Goal: Task Accomplishment & Management: Use online tool/utility

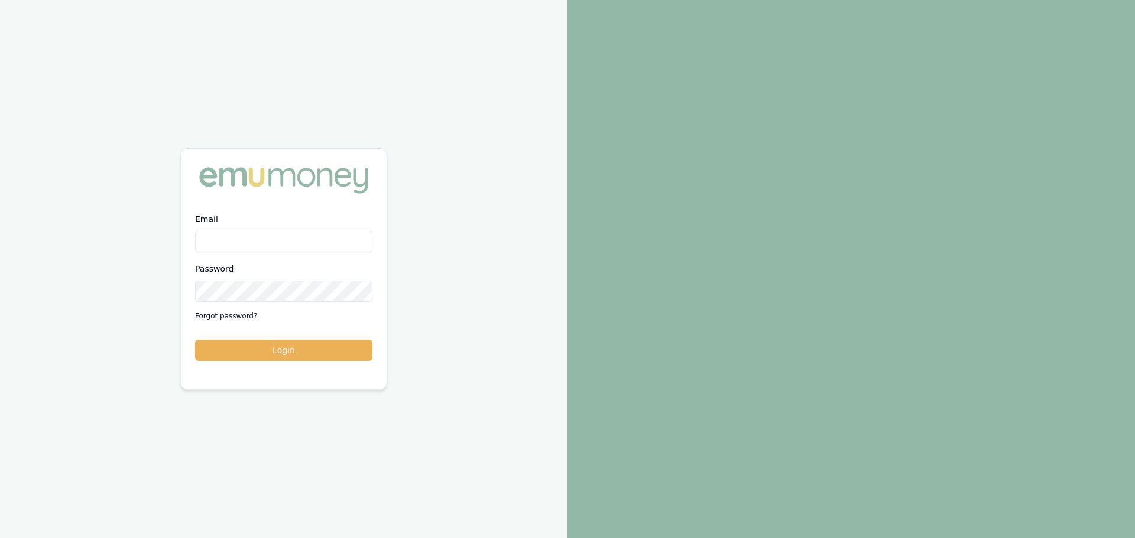
click at [239, 245] on input "Email" at bounding box center [283, 241] width 177 height 21
type input "erin.shield@emumoney.com.au"
click at [297, 345] on button "Login" at bounding box center [283, 350] width 177 height 21
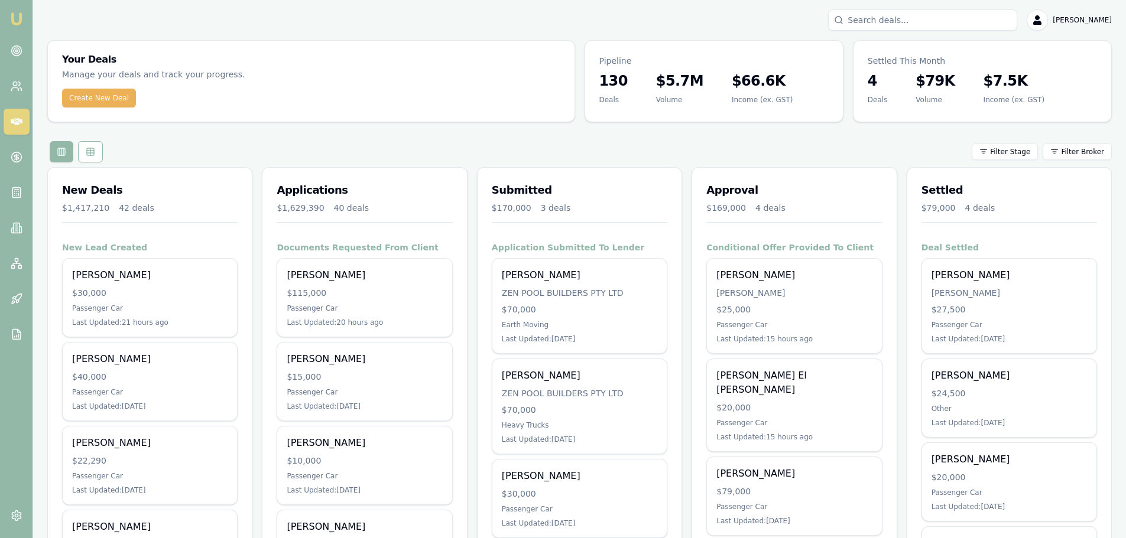
click at [960, 17] on input "Search deals" at bounding box center [922, 19] width 189 height 21
type input "[PERSON_NAME]"
click at [960, 81] on div "Select deal for Jarrad Learoyd" at bounding box center [922, 83] width 178 height 5
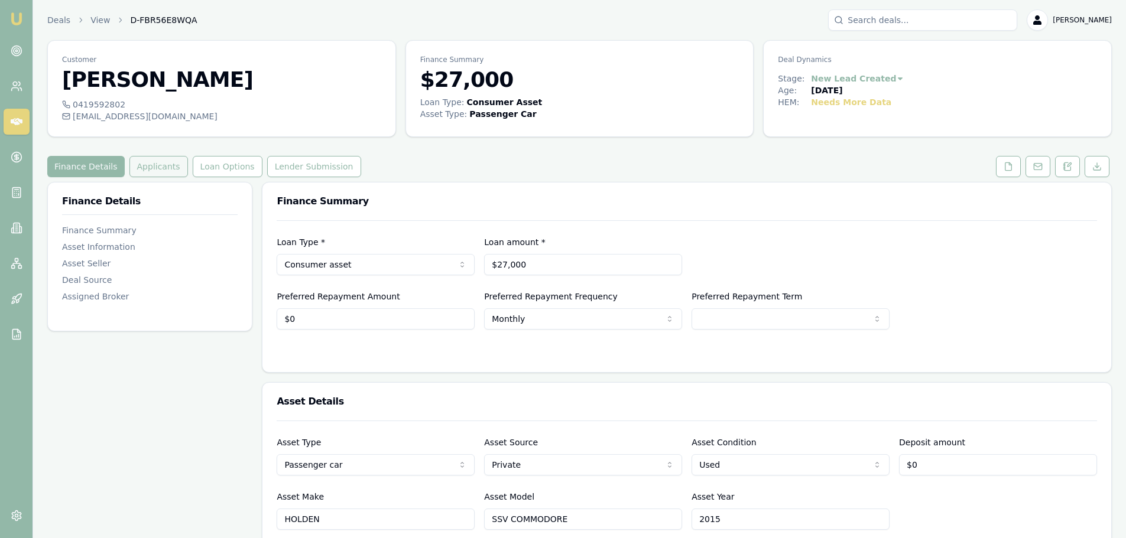
click at [141, 161] on button "Applicants" at bounding box center [158, 166] width 59 height 21
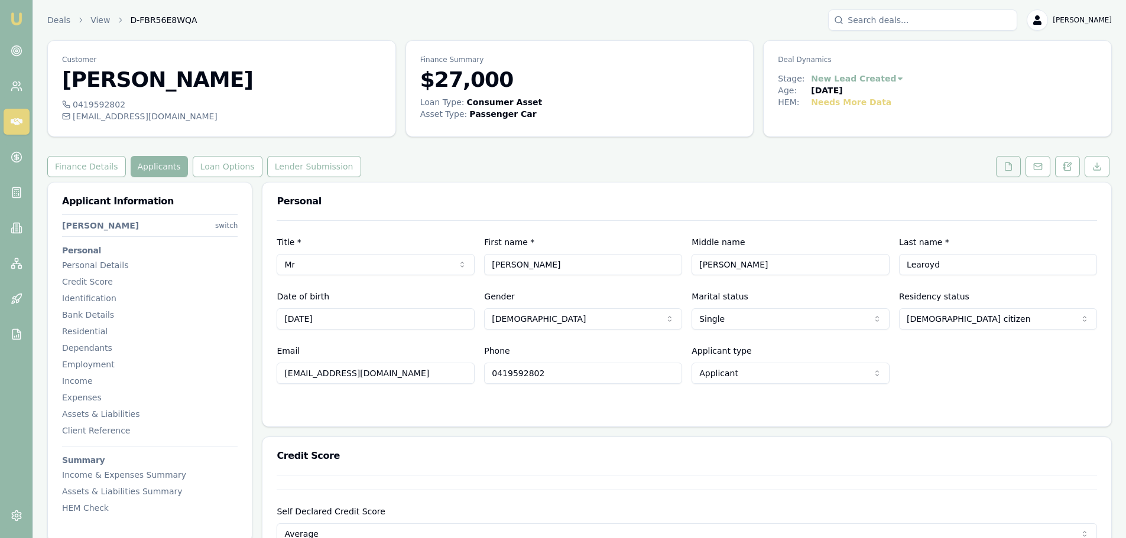
click at [1008, 163] on icon at bounding box center [1008, 167] width 7 height 8
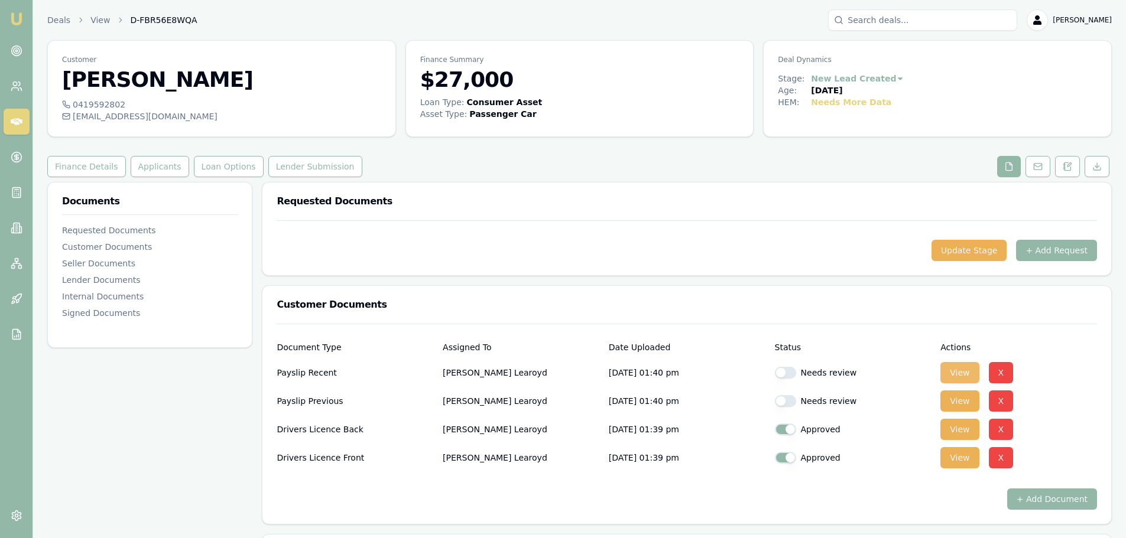
click at [950, 371] on button "View" at bounding box center [959, 372] width 38 height 21
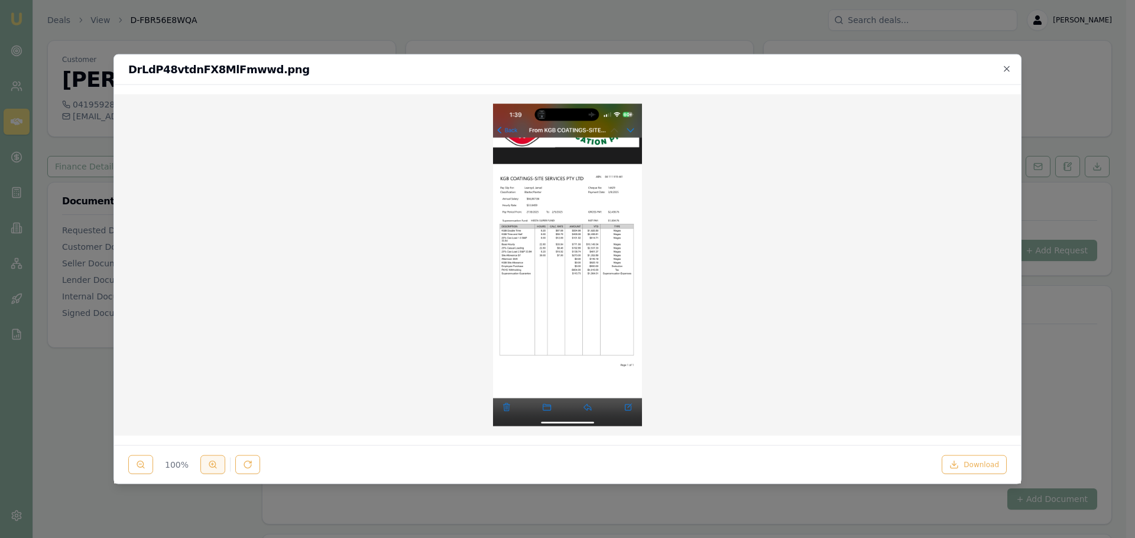
click at [213, 463] on icon at bounding box center [212, 464] width 9 height 9
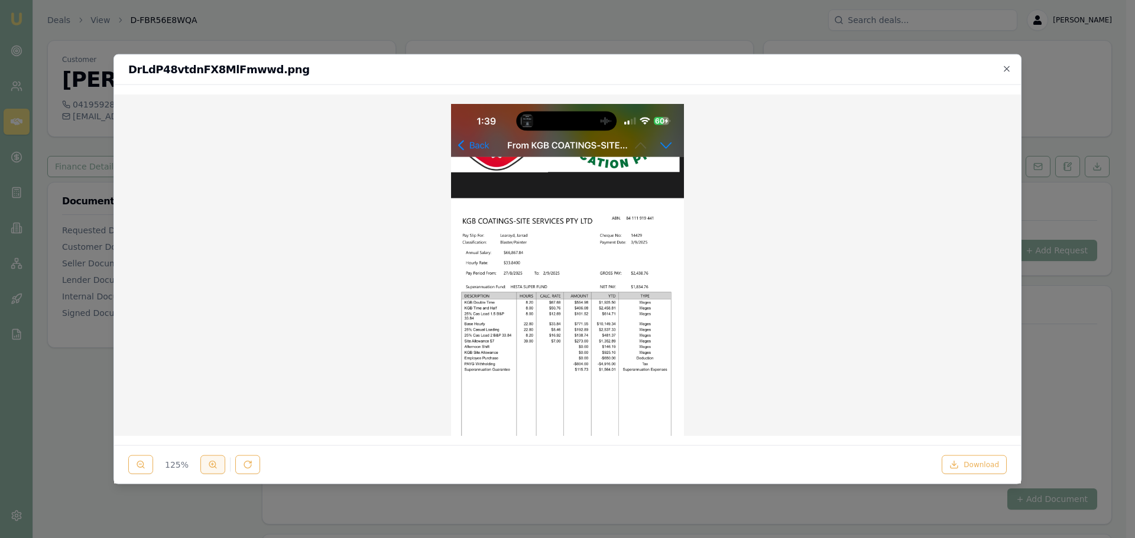
click at [213, 463] on icon at bounding box center [212, 464] width 9 height 9
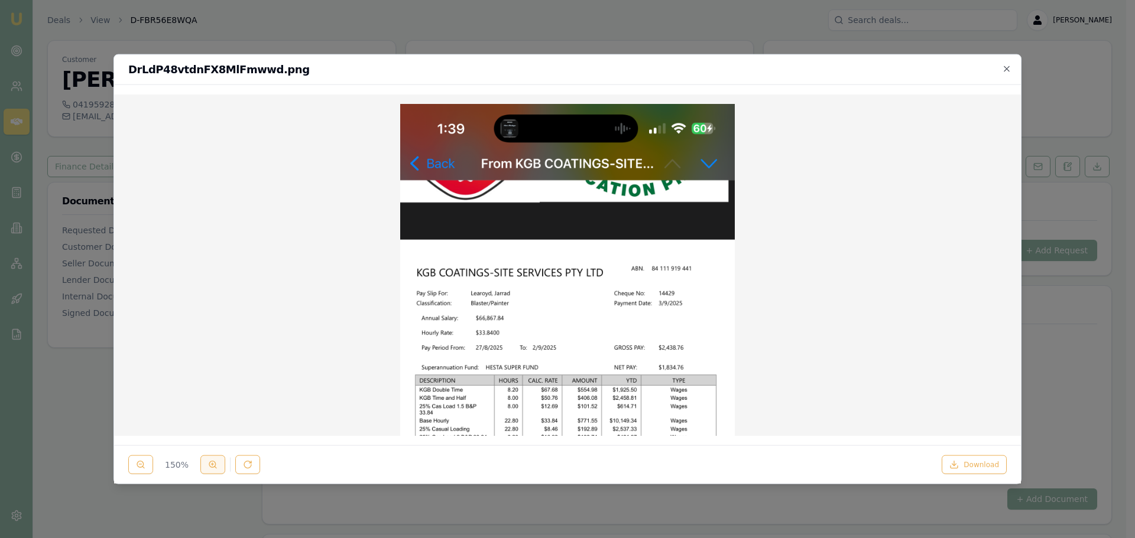
click at [213, 463] on icon at bounding box center [212, 464] width 9 height 9
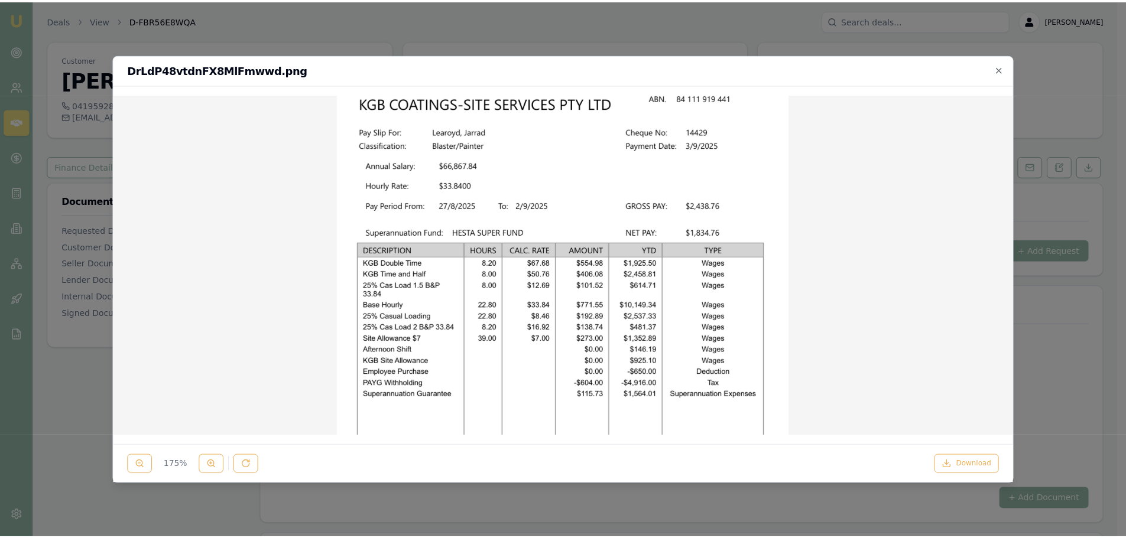
scroll to position [236, 0]
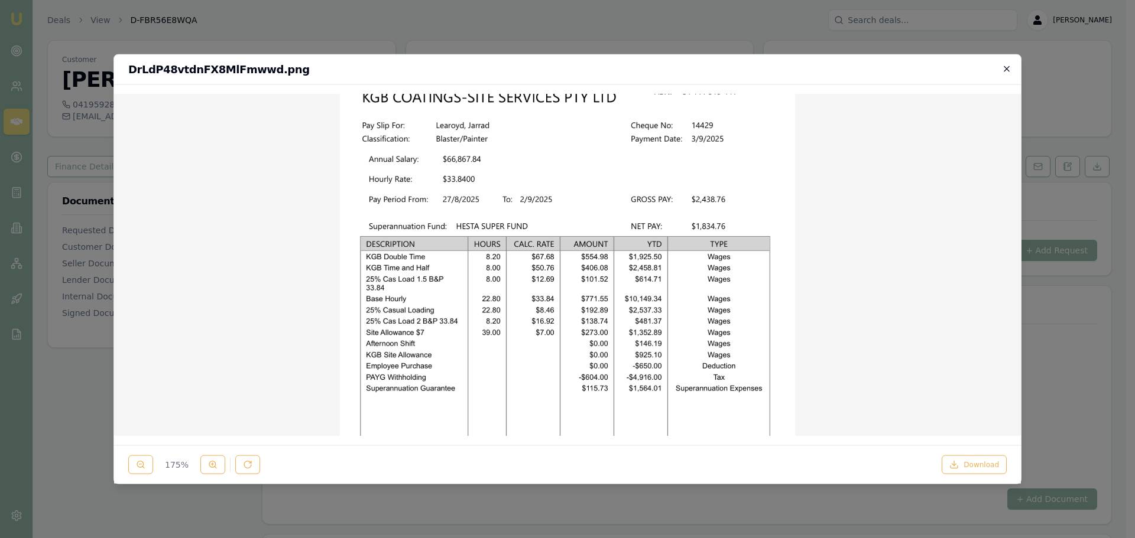
click at [1005, 66] on icon "button" at bounding box center [1006, 68] width 9 height 9
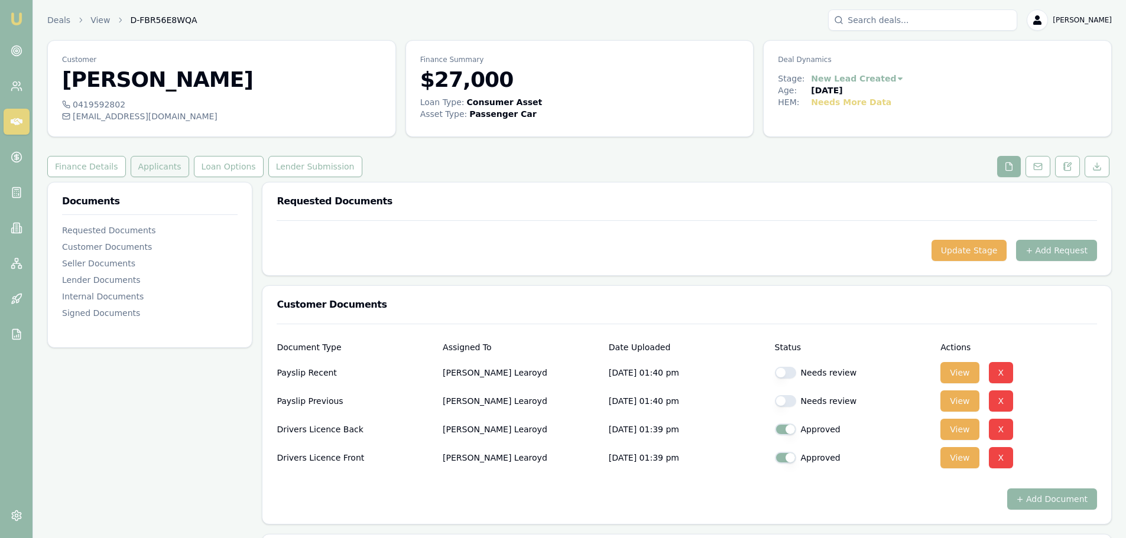
click at [153, 168] on button "Applicants" at bounding box center [160, 166] width 59 height 21
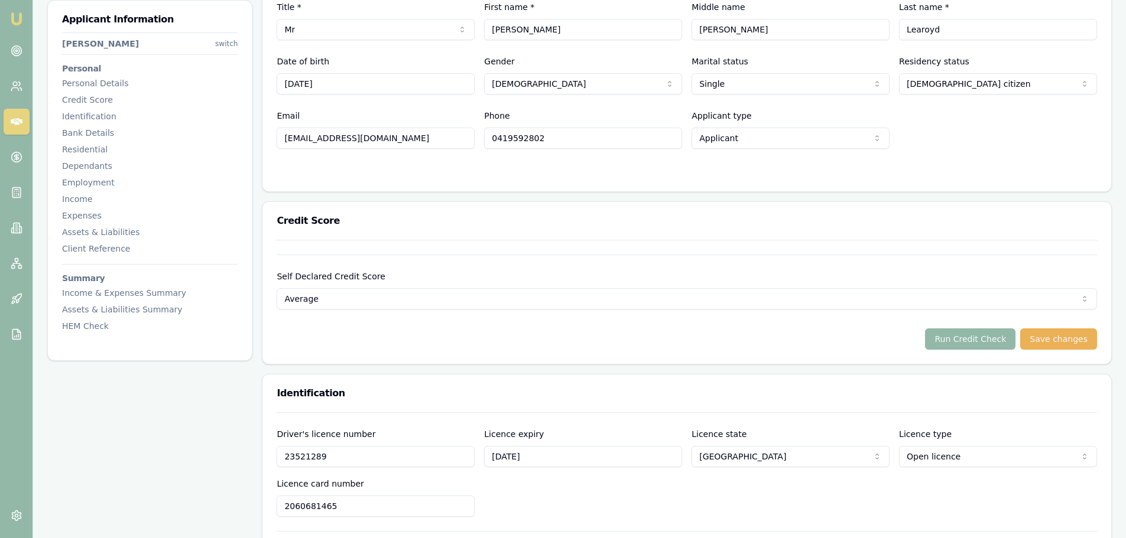
scroll to position [236, 0]
click at [983, 343] on button "Run Credit Check" at bounding box center [970, 337] width 90 height 21
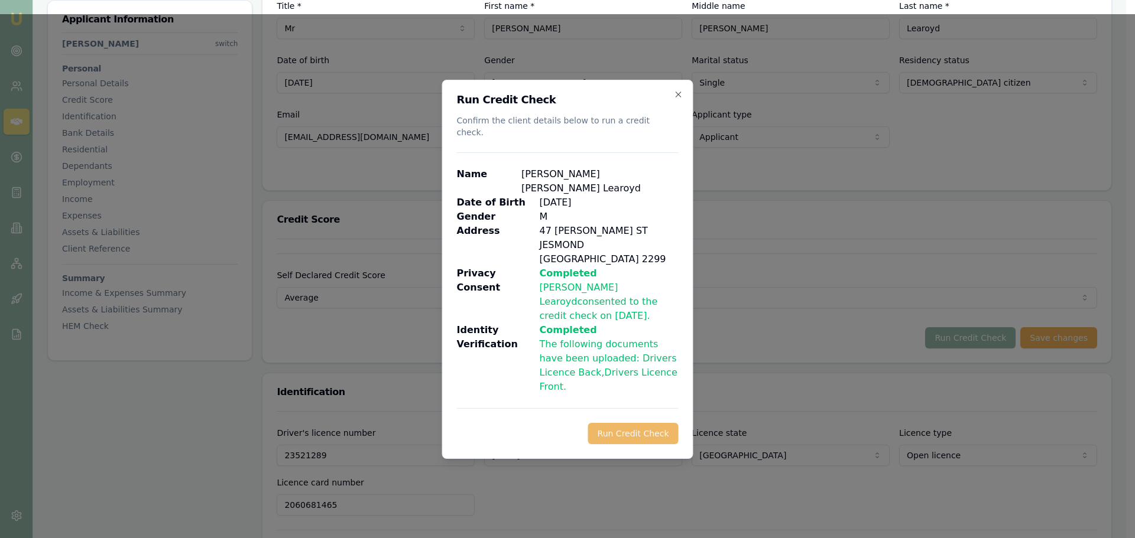
click at [620, 423] on button "Run Credit Check" at bounding box center [633, 433] width 90 height 21
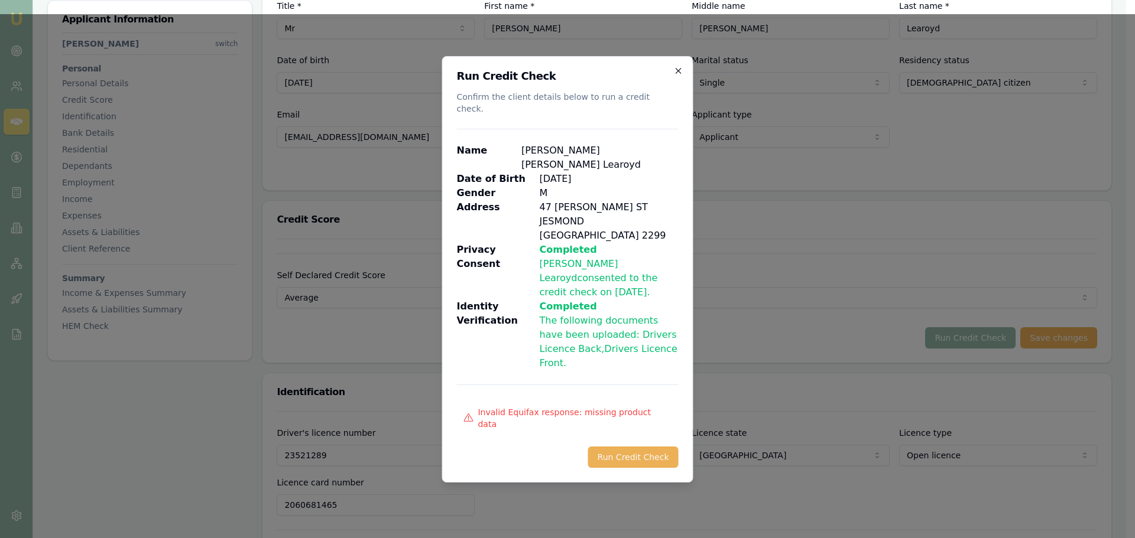
click at [678, 76] on icon "button" at bounding box center [678, 70] width 9 height 9
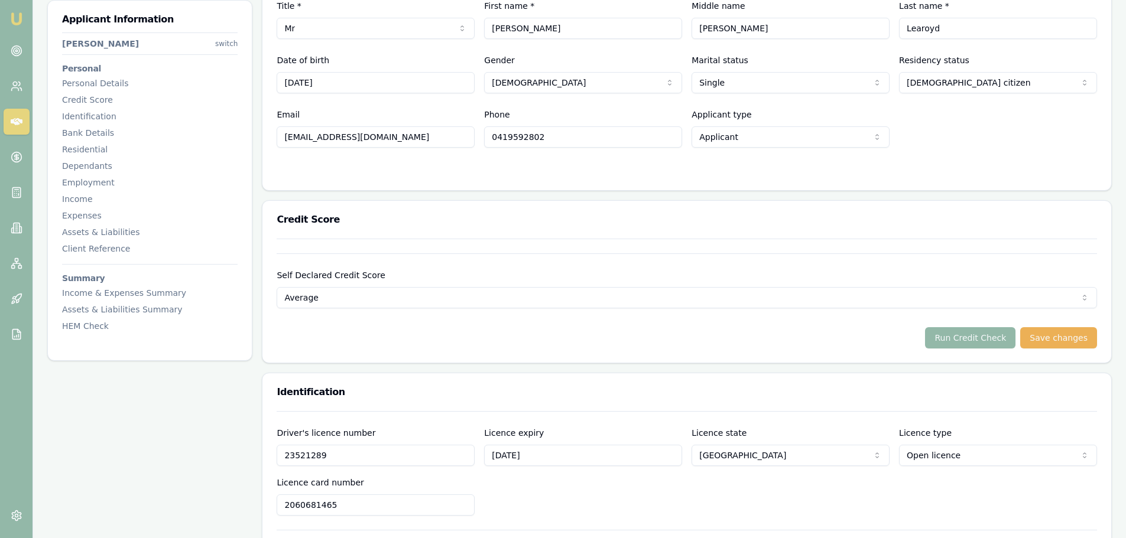
click at [641, 223] on h3 "Credit Score" at bounding box center [687, 219] width 820 height 9
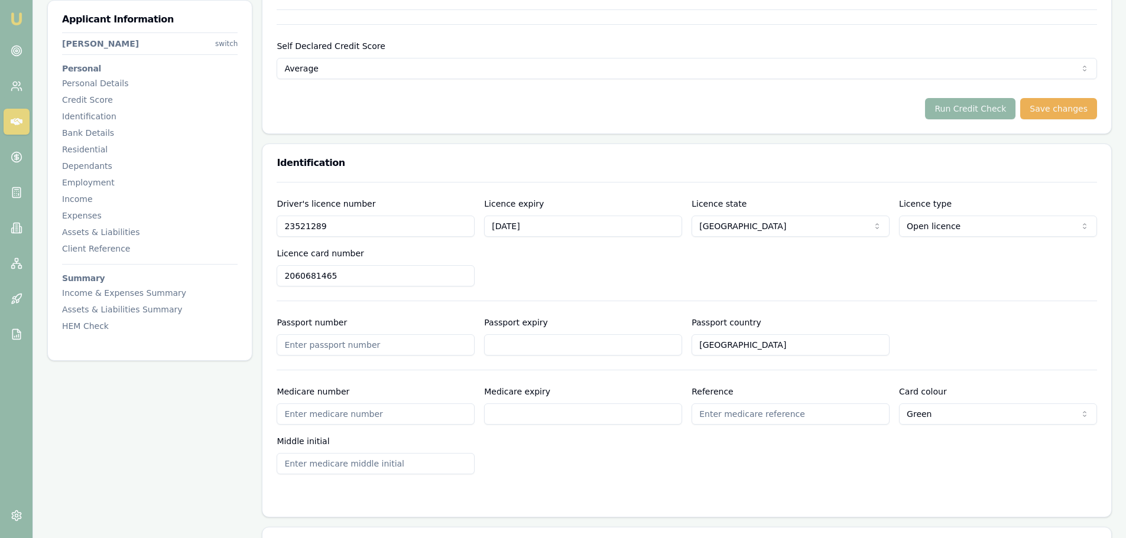
scroll to position [532, 0]
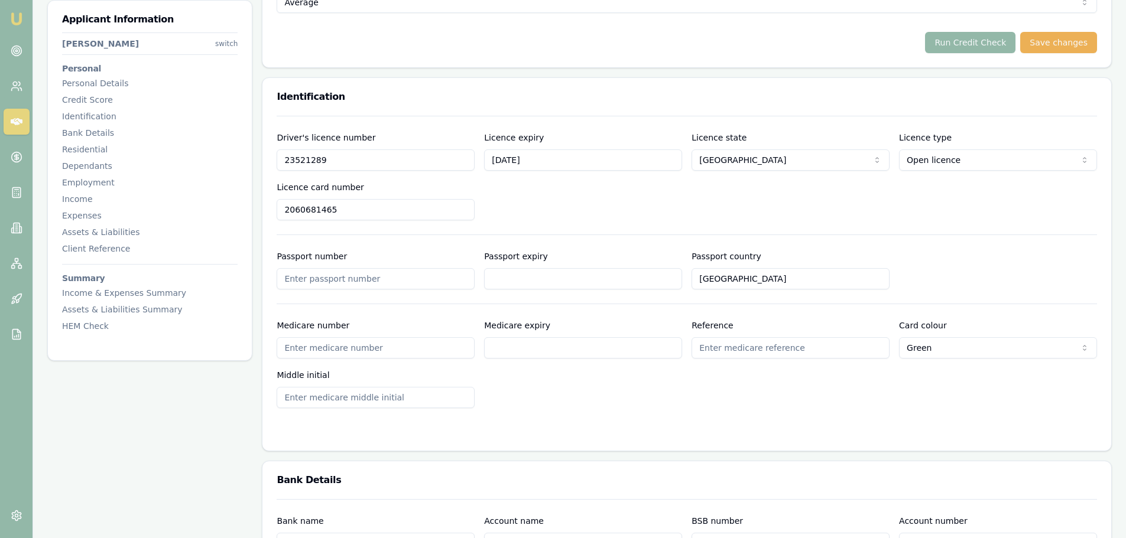
click at [569, 170] on input "[DATE]" at bounding box center [583, 160] width 198 height 21
type input "[DATE]"
click at [622, 202] on div "Driver's licence number [DRIVERS_LICENSE_NUMBER] Licence expiry [DATE] Licence …" at bounding box center [687, 176] width 820 height 90
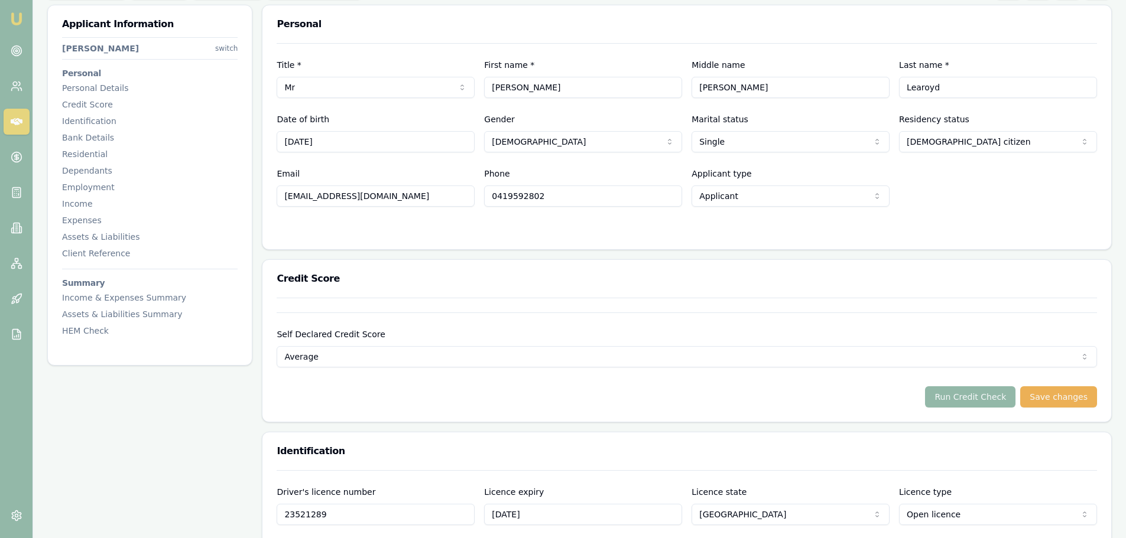
scroll to position [0, 0]
